Goal: Task Accomplishment & Management: Complete application form

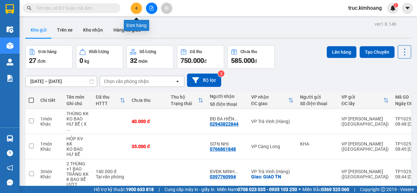
click at [140, 6] on button at bounding box center [136, 8] width 11 height 11
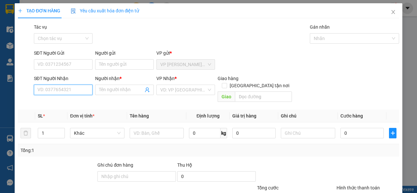
click at [62, 91] on input "SĐT Người Nhận" at bounding box center [63, 90] width 59 height 10
click at [36, 88] on input "73905" at bounding box center [63, 90] width 59 height 10
type input "0394273905"
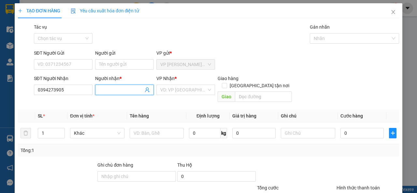
click at [109, 89] on input "Người nhận *" at bounding box center [121, 89] width 44 height 7
click at [166, 93] on input "search" at bounding box center [183, 90] width 46 height 10
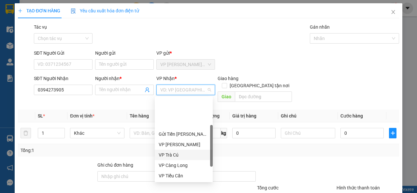
scroll to position [52, 0]
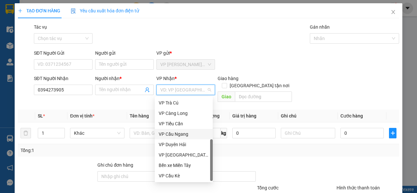
click at [183, 133] on div "VP Cầu Ngang" at bounding box center [184, 134] width 50 height 7
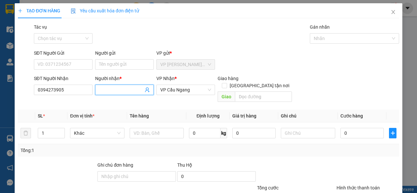
click at [116, 90] on input "Người nhận *" at bounding box center [121, 89] width 44 height 7
type input "savene"
click at [152, 128] on input "text" at bounding box center [157, 133] width 54 height 10
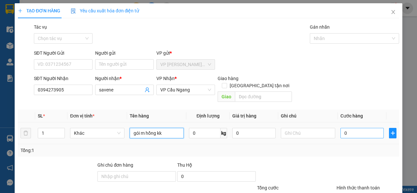
type input "gói m hồng kk"
click at [340, 128] on input "0" at bounding box center [361, 133] width 43 height 10
type input "3"
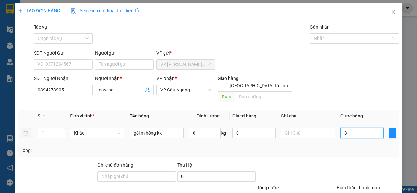
type input "35"
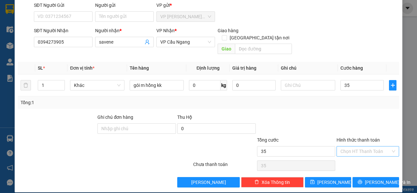
type input "35.000"
click at [355, 147] on input "Hình thức thanh toán" at bounding box center [365, 152] width 50 height 10
click at [361, 157] on div "Tại văn phòng" at bounding box center [364, 157] width 54 height 7
type input "0"
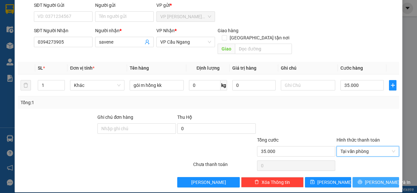
click at [369, 179] on span "Lưu và In" at bounding box center [388, 182] width 46 height 7
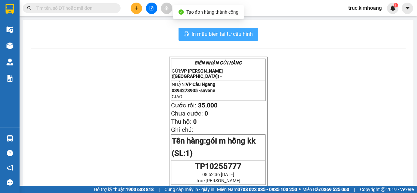
click at [229, 33] on span "In mẫu biên lai tự cấu hình" at bounding box center [222, 34] width 61 height 8
click at [240, 34] on span "In mẫu biên lai tự cấu hình" at bounding box center [222, 34] width 61 height 8
